Goal: Navigation & Orientation: Find specific page/section

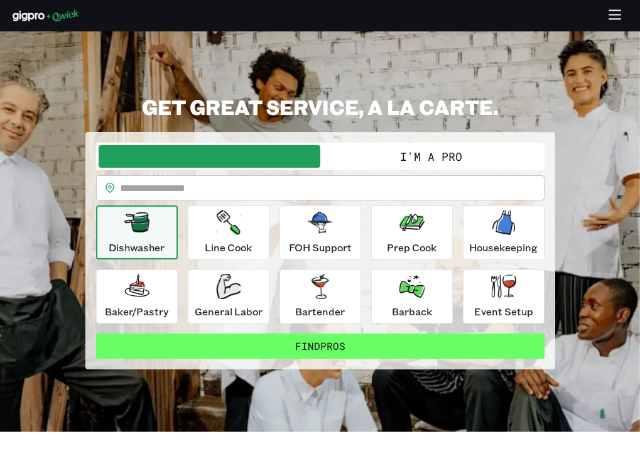
scroll to position [63, 0]
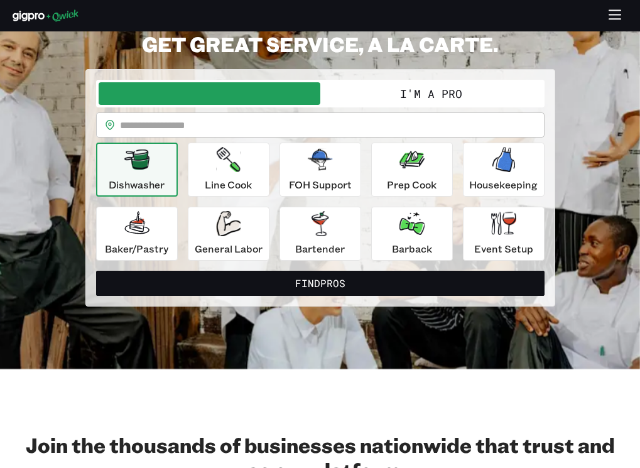
click at [614, 16] on icon "button" at bounding box center [615, 16] width 14 height 14
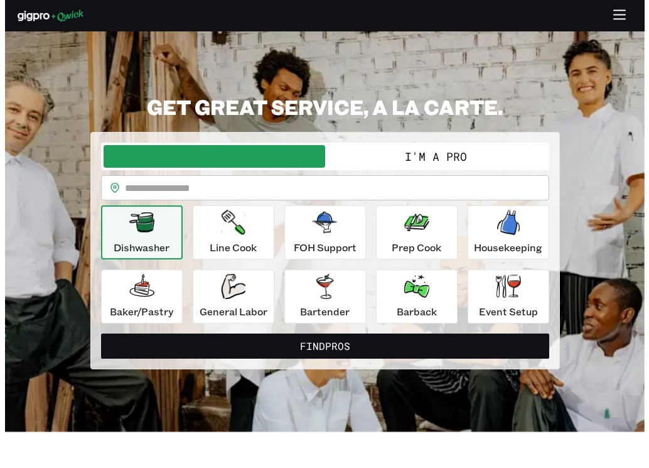
scroll to position [0, 0]
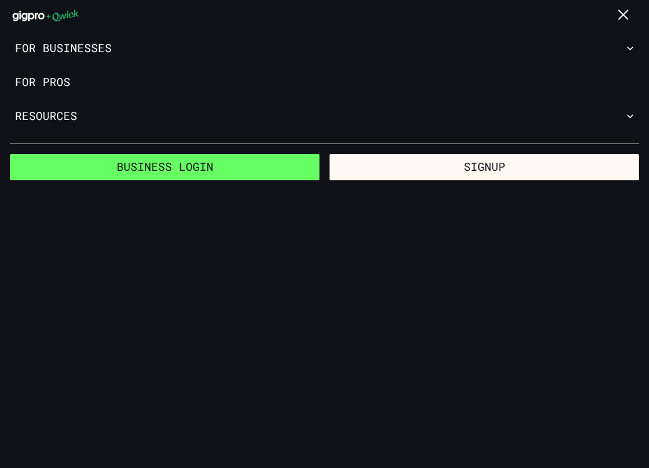
click at [216, 161] on link "Business Login" at bounding box center [165, 167] width 310 height 26
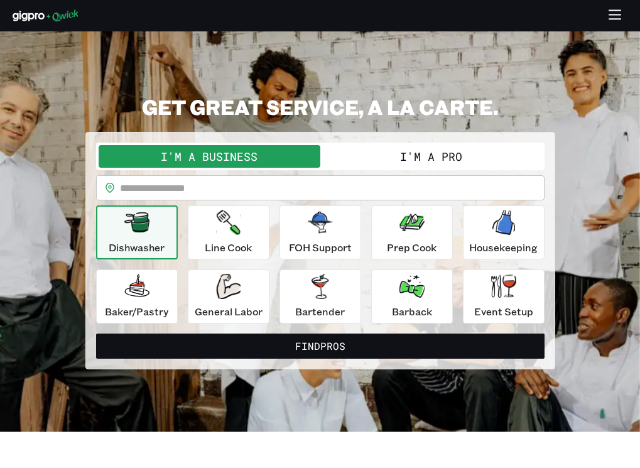
click at [620, 17] on icon "button" at bounding box center [615, 16] width 14 height 14
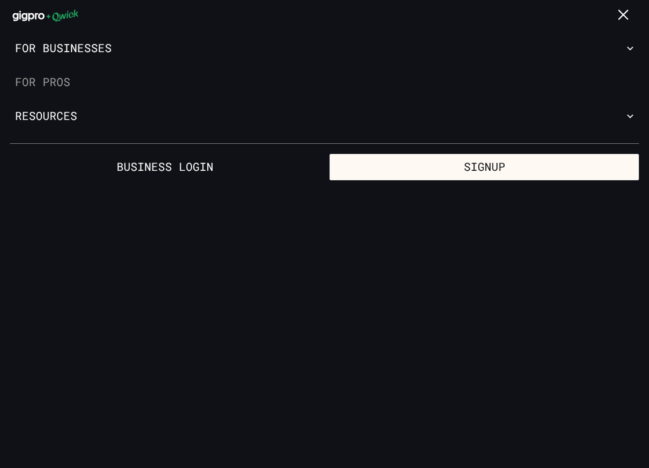
click at [72, 80] on link "For Pros" at bounding box center [324, 82] width 649 height 34
